Goal: Task Accomplishment & Management: Manage account settings

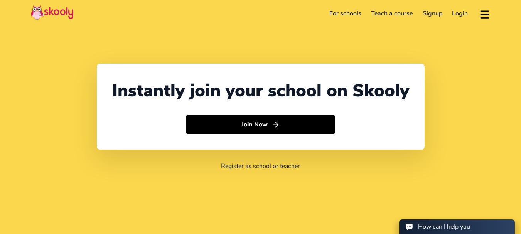
select select "91"
select select "[GEOGRAPHIC_DATA]"
select select "[GEOGRAPHIC_DATA]/[GEOGRAPHIC_DATA]"
click at [459, 12] on link "Login" at bounding box center [461, 13] width 26 height 12
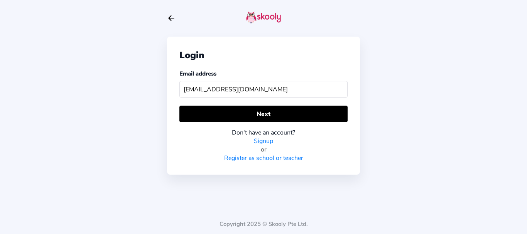
type input "skoolypreschool@mailinator.com"
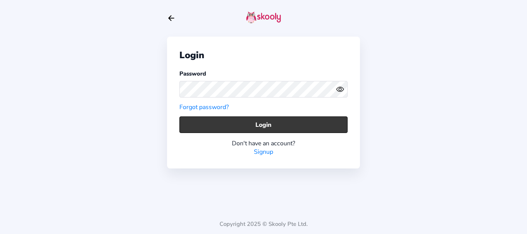
click at [198, 123] on button "Login" at bounding box center [263, 125] width 168 height 17
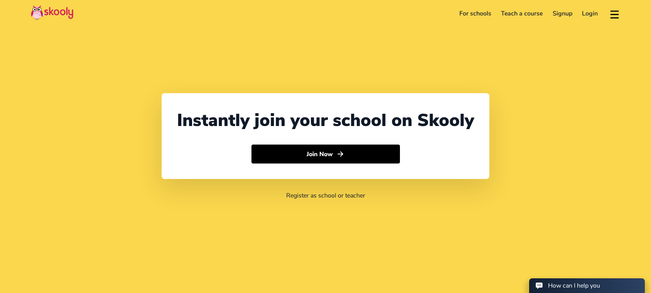
select select "91"
select select "[GEOGRAPHIC_DATA]"
select select "[GEOGRAPHIC_DATA]/[GEOGRAPHIC_DATA]"
click at [587, 16] on link "Login" at bounding box center [591, 13] width 26 height 12
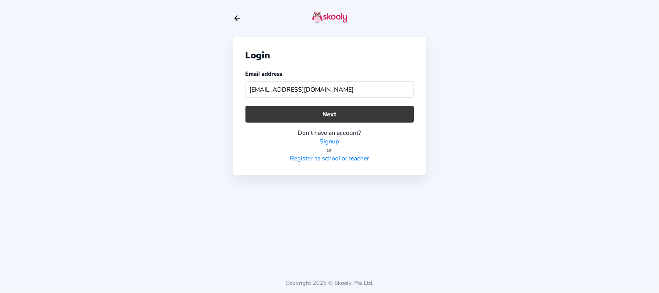
type input "[EMAIL_ADDRESS][DOMAIN_NAME]"
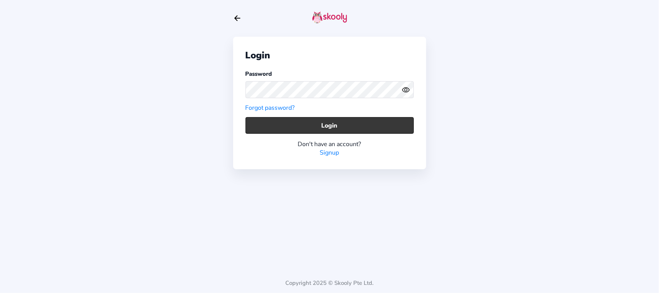
click at [272, 125] on button "Login" at bounding box center [329, 125] width 168 height 17
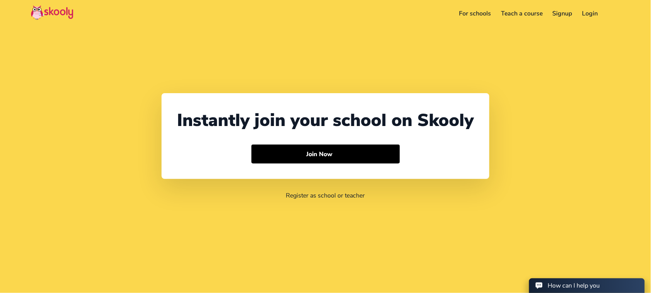
click at [599, 11] on link "Login" at bounding box center [591, 13] width 26 height 12
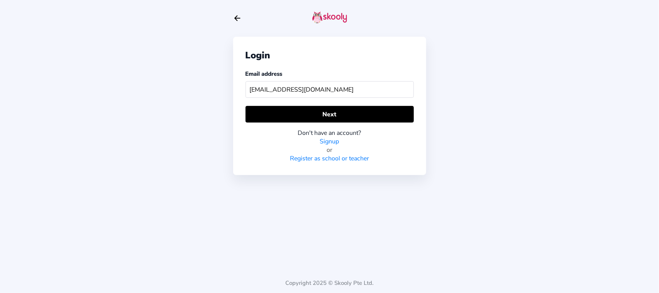
type input "skoolypreschool@mailinator.com"
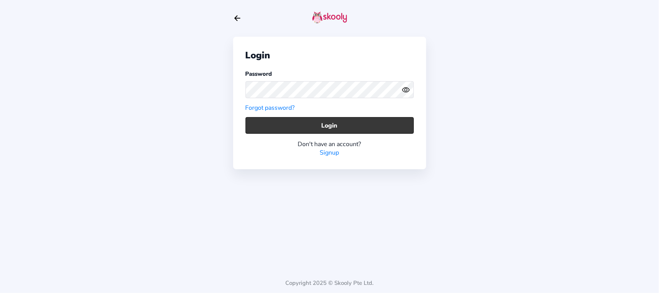
click at [264, 123] on button "Login" at bounding box center [329, 125] width 168 height 17
